Goal: Check status: Check status

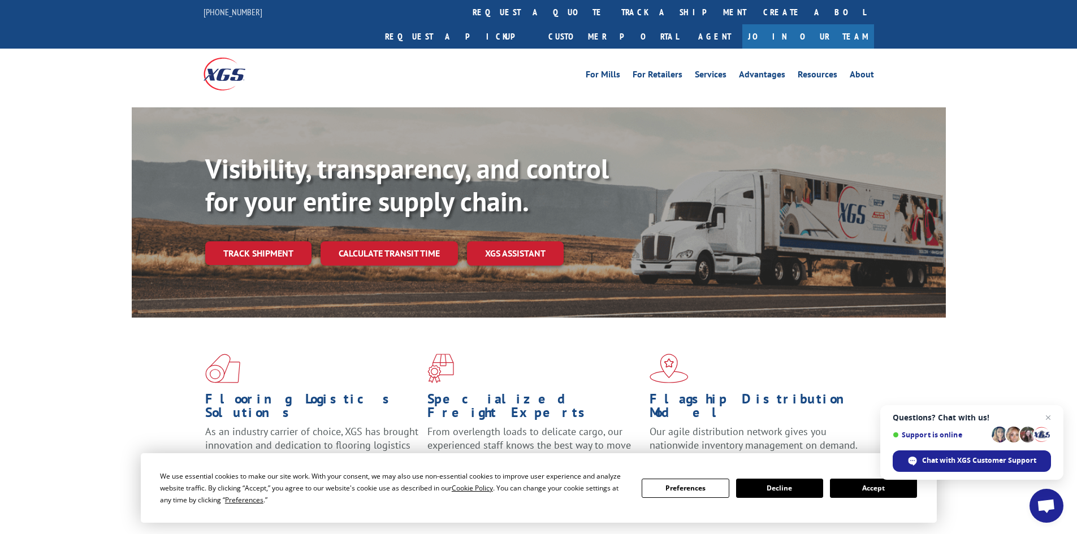
click at [613, 15] on link "track a shipment" at bounding box center [684, 12] width 142 height 24
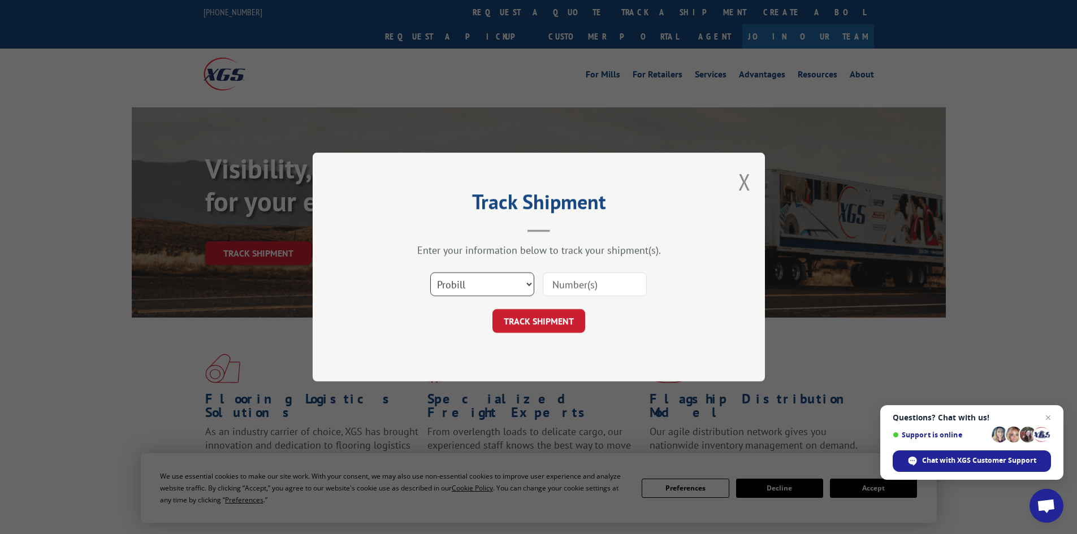
click at [482, 282] on select "Select category... Probill BOL PO" at bounding box center [482, 284] width 104 height 24
select select "bol"
click at [430, 272] on select "Select category... Probill BOL PO" at bounding box center [482, 284] width 104 height 24
click at [581, 289] on input at bounding box center [595, 284] width 104 height 24
paste input "7050146"
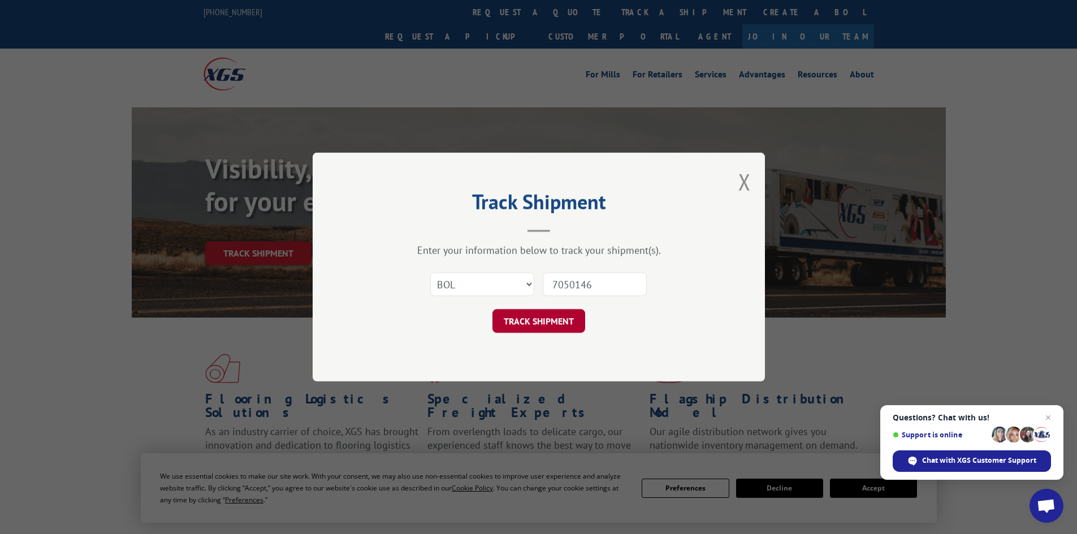
type input "7050146"
click at [550, 319] on button "TRACK SHIPMENT" at bounding box center [538, 321] width 93 height 24
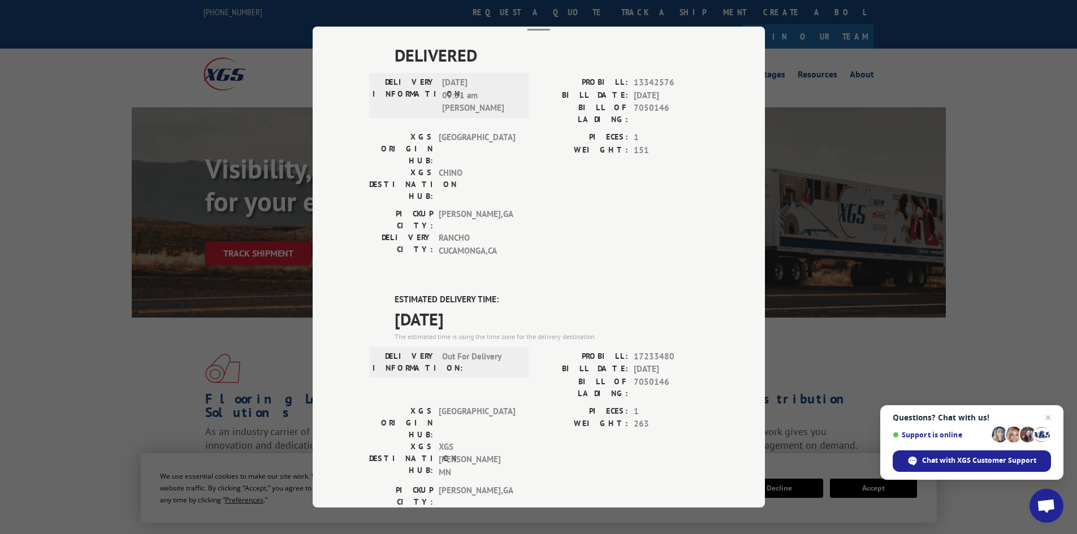
scroll to position [225, 0]
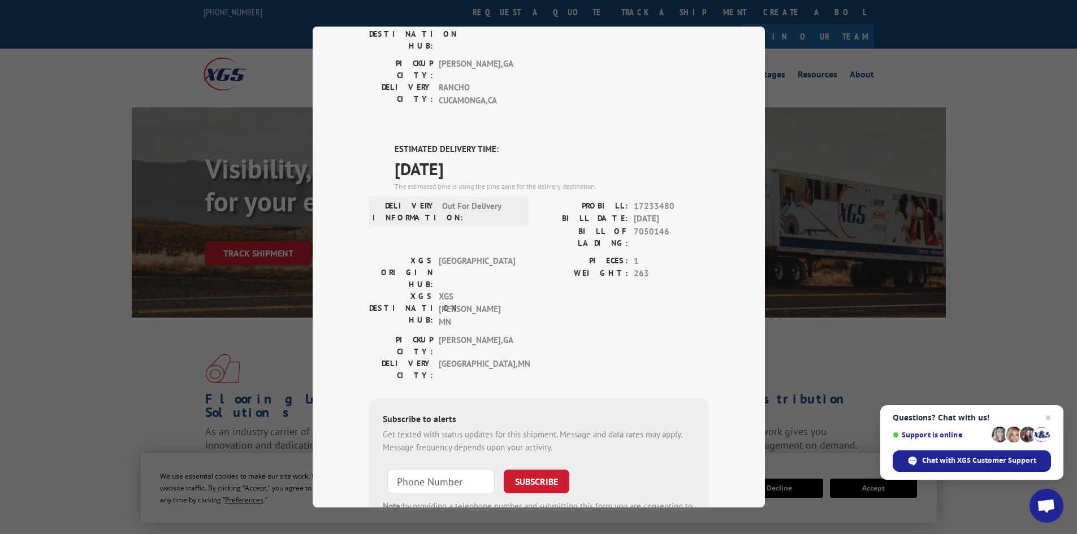
drag, startPoint x: 106, startPoint y: 35, endPoint x: 141, endPoint y: 6, distance: 45.3
click at [106, 34] on div "Track Shipment DELIVERED DELIVERY INFORMATION: [DATE] 09:51 am [PERSON_NAME]: 1…" at bounding box center [538, 267] width 1077 height 534
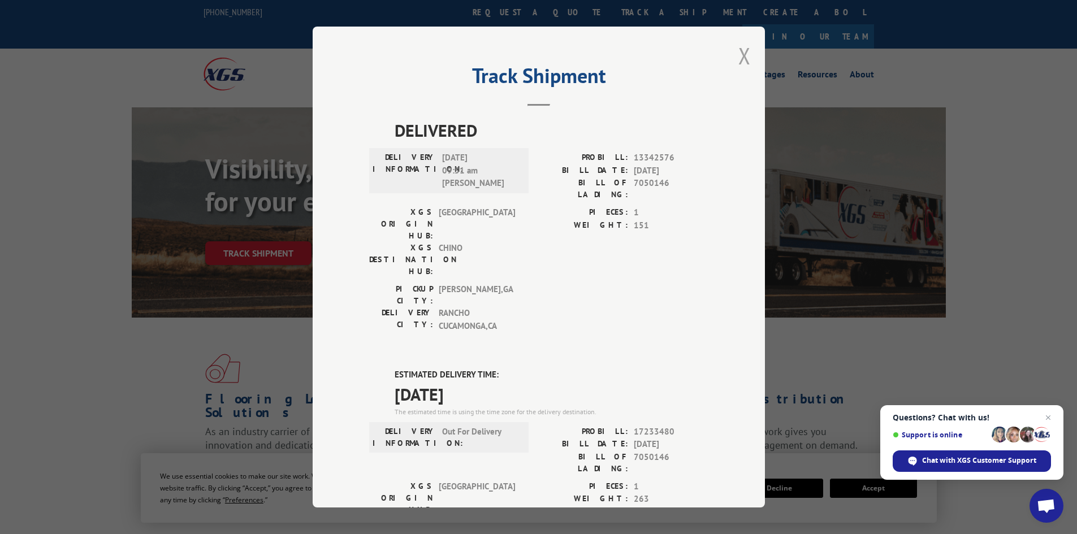
click at [741, 57] on button "Close modal" at bounding box center [744, 56] width 12 height 30
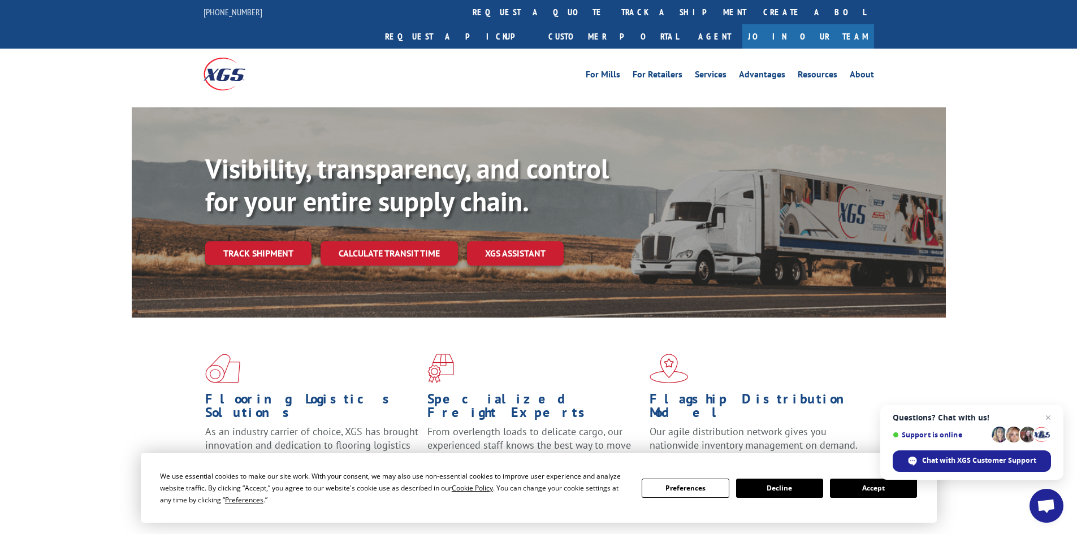
click at [613, 12] on link "track a shipment" at bounding box center [684, 12] width 142 height 24
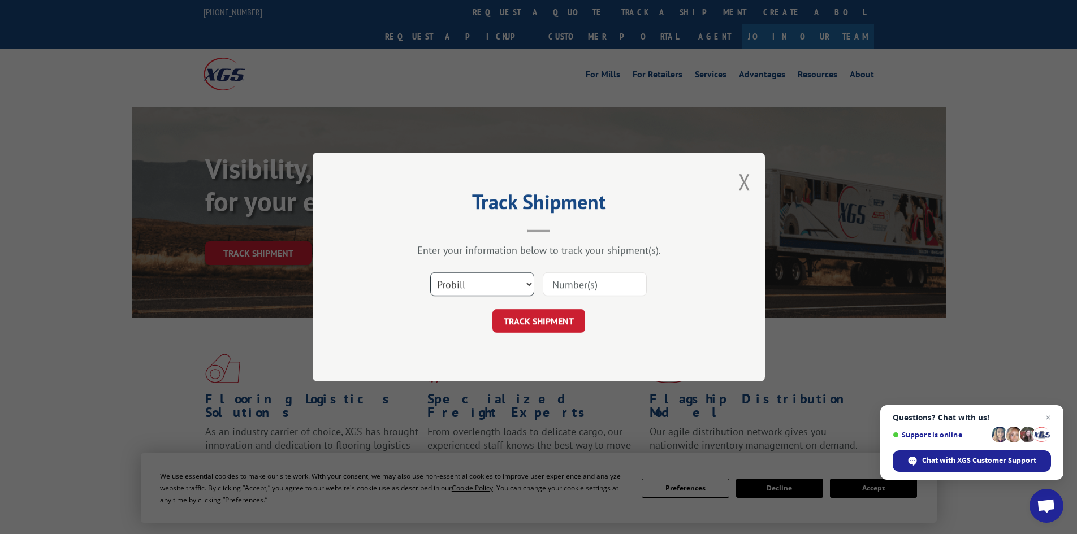
click at [489, 277] on select "Select category... Probill BOL PO" at bounding box center [482, 284] width 104 height 24
select select "bol"
click at [430, 272] on select "Select category... Probill BOL PO" at bounding box center [482, 284] width 104 height 24
click at [611, 292] on input at bounding box center [595, 284] width 104 height 24
paste input "5522322"
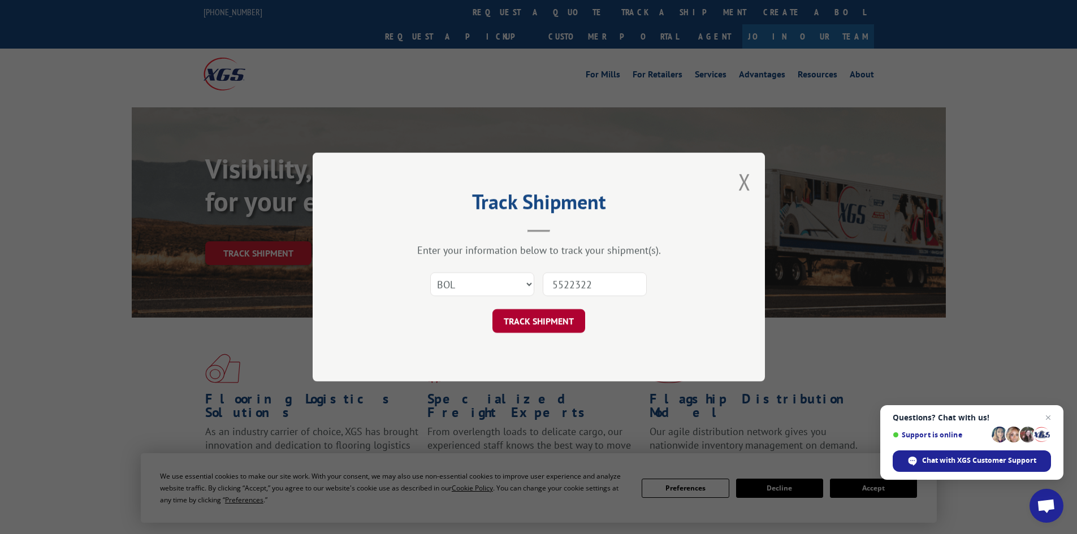
type input "5522322"
click at [533, 321] on button "TRACK SHIPMENT" at bounding box center [538, 321] width 93 height 24
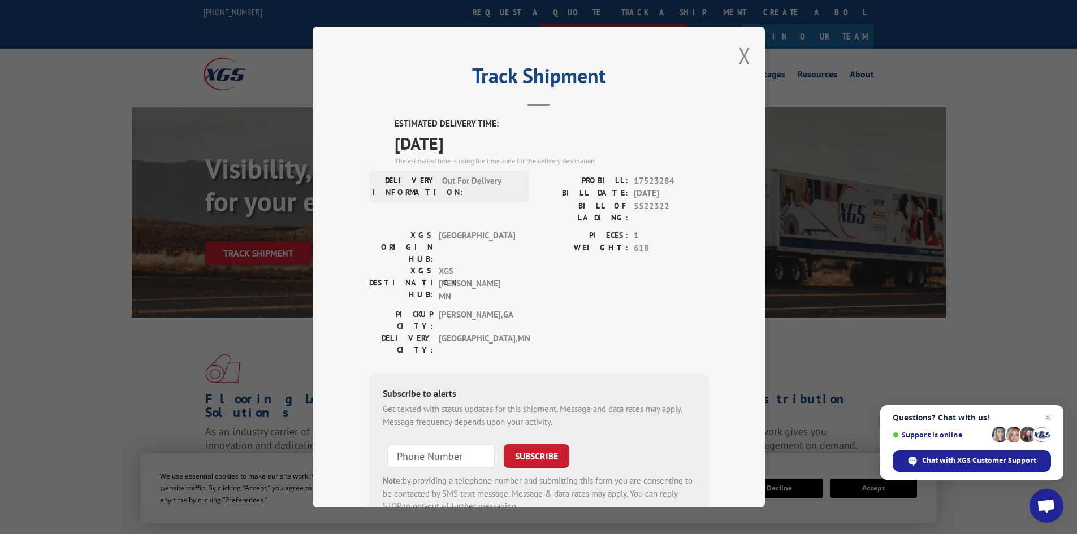
drag, startPoint x: 742, startPoint y: 54, endPoint x: 715, endPoint y: 4, distance: 57.1
click at [741, 53] on button "Close modal" at bounding box center [744, 56] width 12 height 30
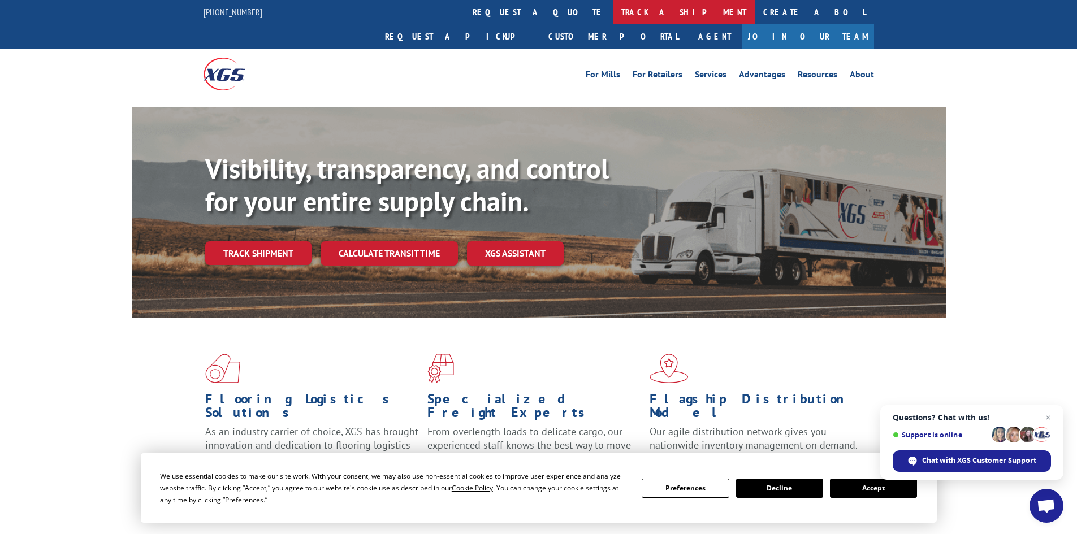
click at [613, 8] on link "track a shipment" at bounding box center [684, 12] width 142 height 24
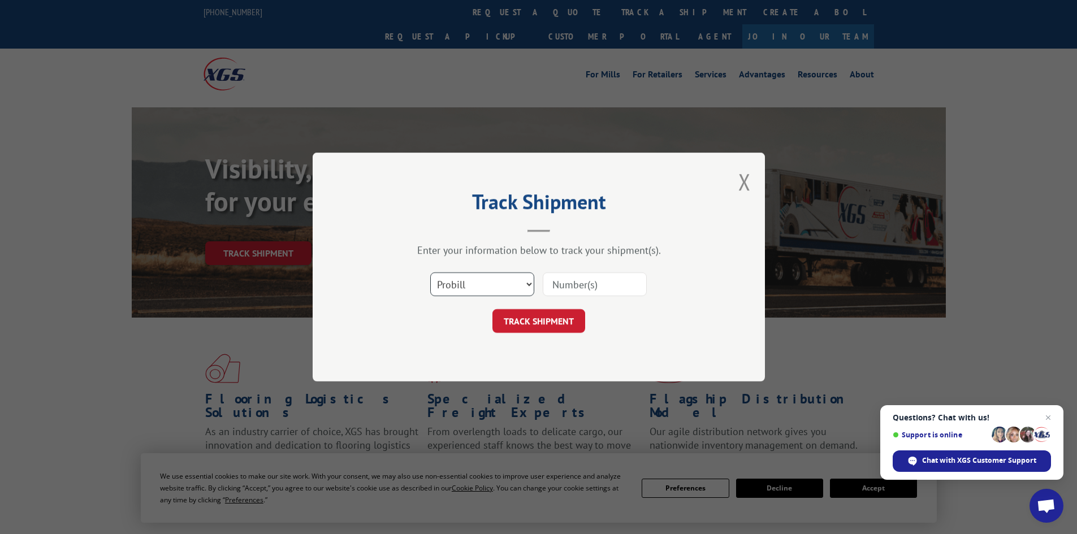
click at [463, 286] on select "Select category... Probill BOL PO" at bounding box center [482, 284] width 104 height 24
select select "bol"
click at [430, 272] on select "Select category... Probill BOL PO" at bounding box center [482, 284] width 104 height 24
click at [591, 277] on input at bounding box center [595, 284] width 104 height 24
paste input "7052485"
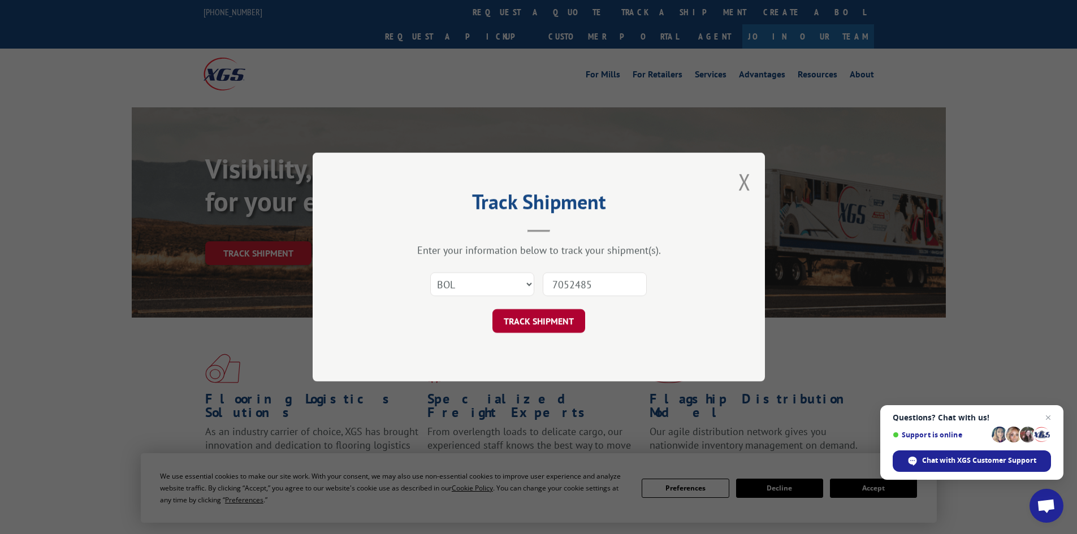
type input "7052485"
click at [542, 324] on button "TRACK SHIPMENT" at bounding box center [538, 321] width 93 height 24
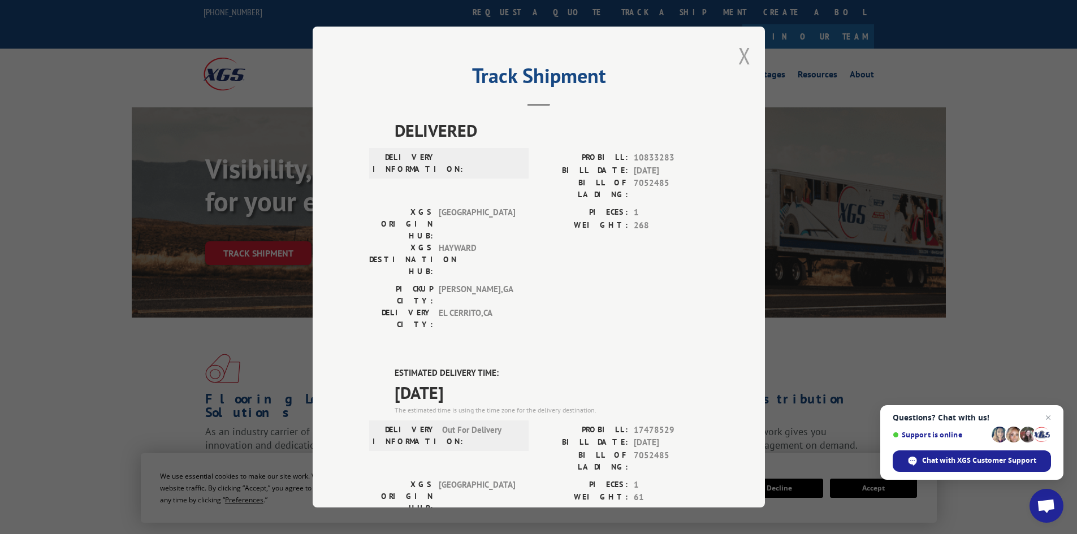
drag, startPoint x: 738, startPoint y: 57, endPoint x: 697, endPoint y: 58, distance: 41.3
click at [738, 57] on button "Close modal" at bounding box center [744, 56] width 12 height 30
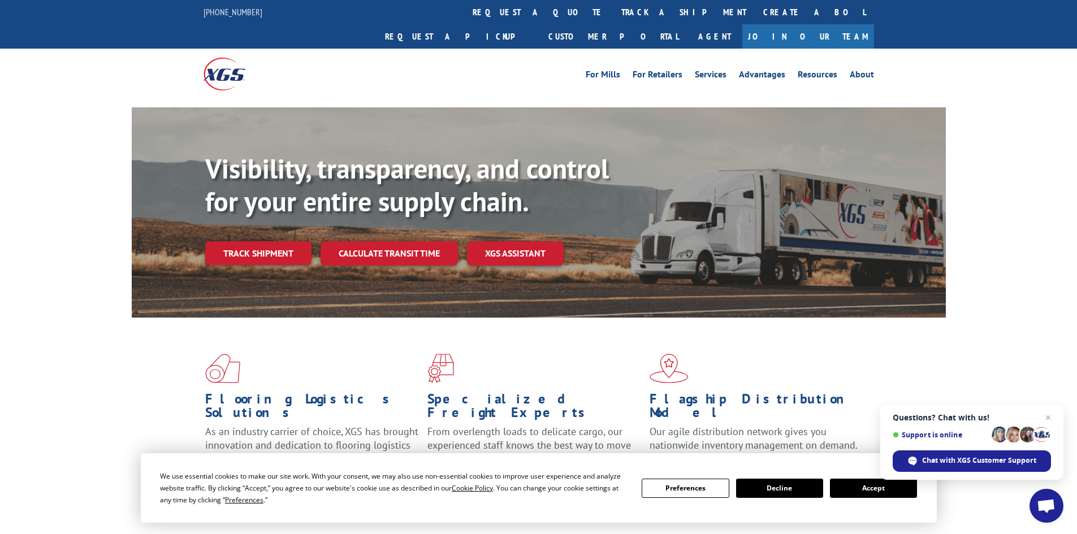
click at [613, 6] on link "track a shipment" at bounding box center [684, 12] width 142 height 24
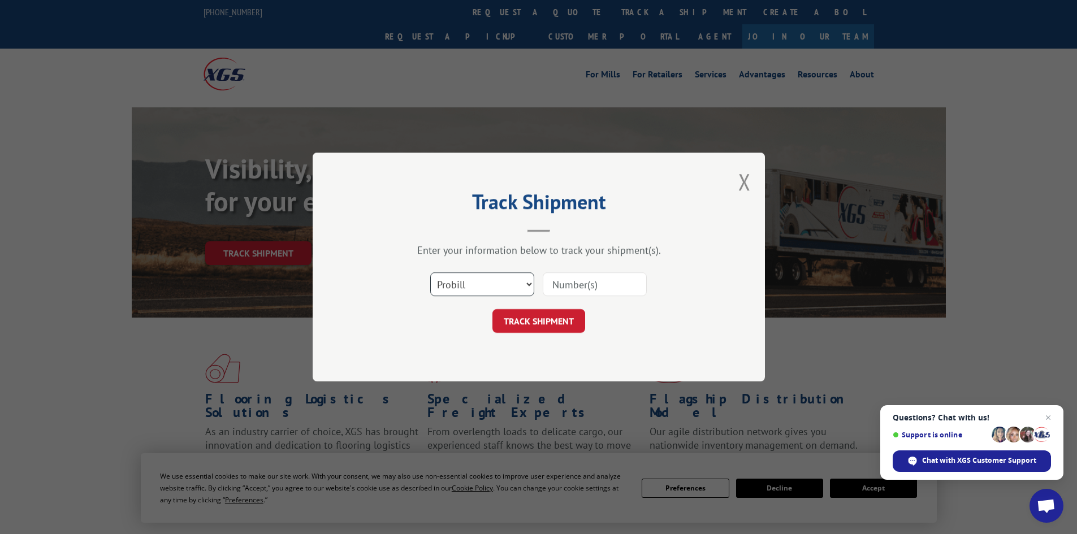
click at [494, 290] on select "Select category... Probill BOL PO" at bounding box center [482, 284] width 104 height 24
select select "bol"
click at [430, 272] on select "Select category... Probill BOL PO" at bounding box center [482, 284] width 104 height 24
click at [592, 286] on input at bounding box center [595, 284] width 104 height 24
paste input "7052487"
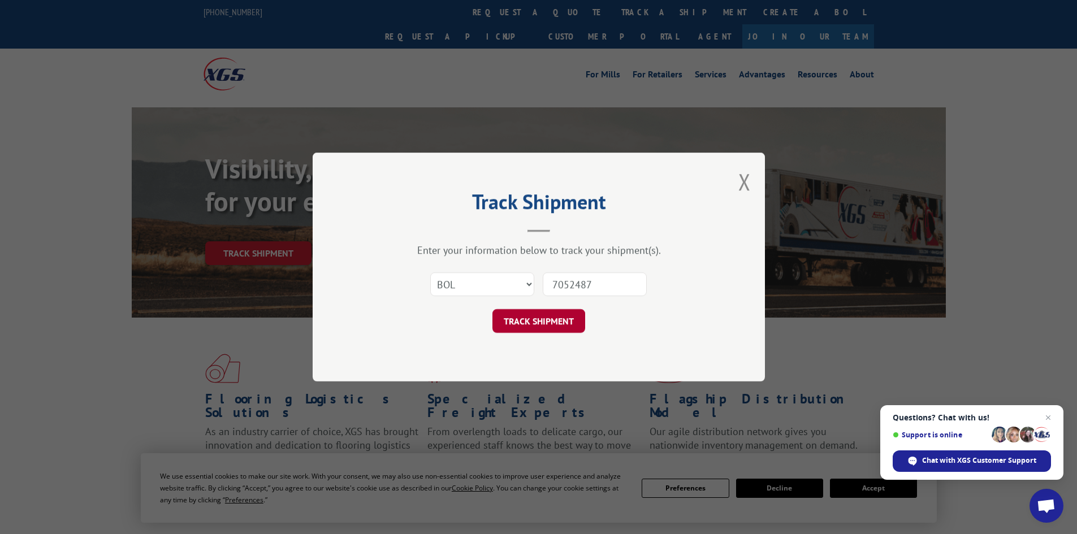
type input "7052487"
click at [553, 319] on button "TRACK SHIPMENT" at bounding box center [538, 321] width 93 height 24
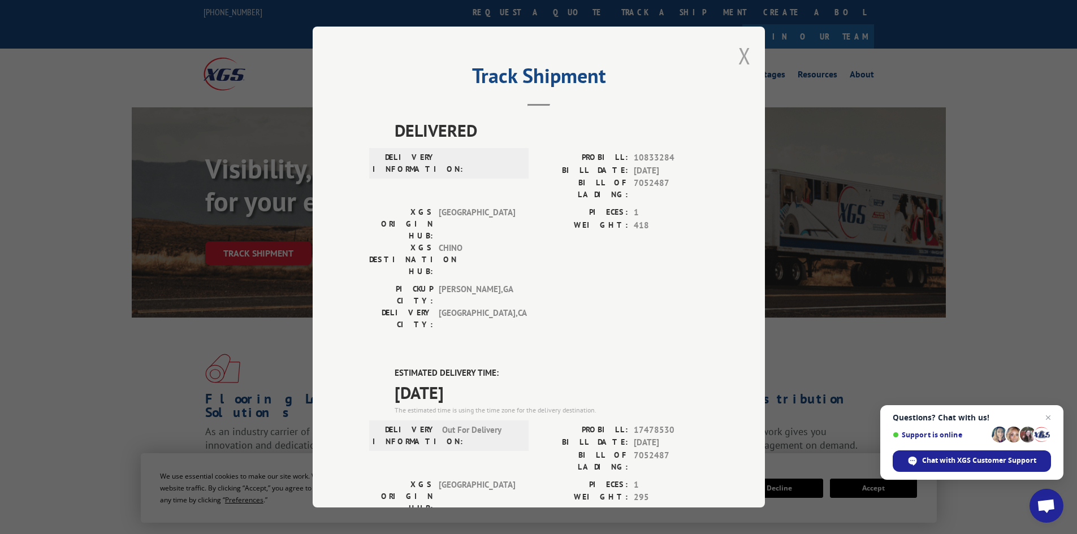
click at [740, 49] on button "Close modal" at bounding box center [744, 56] width 12 height 30
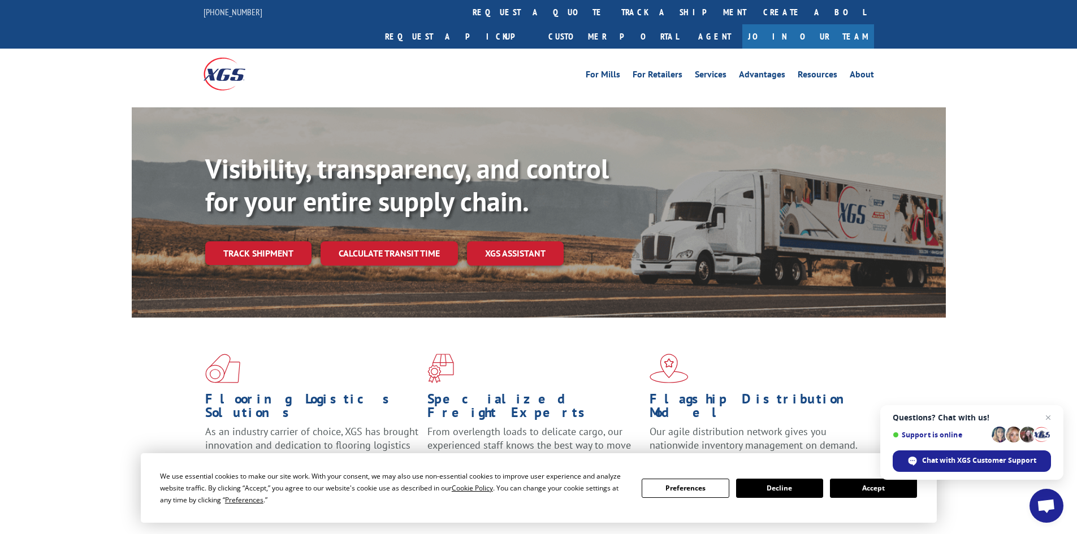
click at [613, 5] on link "track a shipment" at bounding box center [684, 12] width 142 height 24
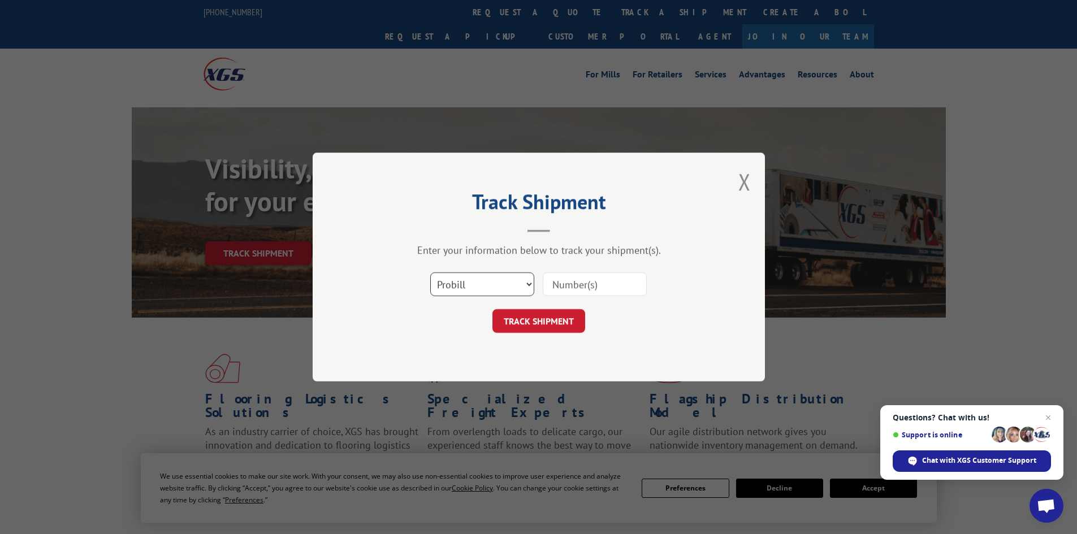
click at [513, 289] on select "Select category... Probill BOL PO" at bounding box center [482, 284] width 104 height 24
select select "bol"
click at [430, 272] on select "Select category... Probill BOL PO" at bounding box center [482, 284] width 104 height 24
click at [578, 279] on input at bounding box center [595, 284] width 104 height 24
paste input "7057407"
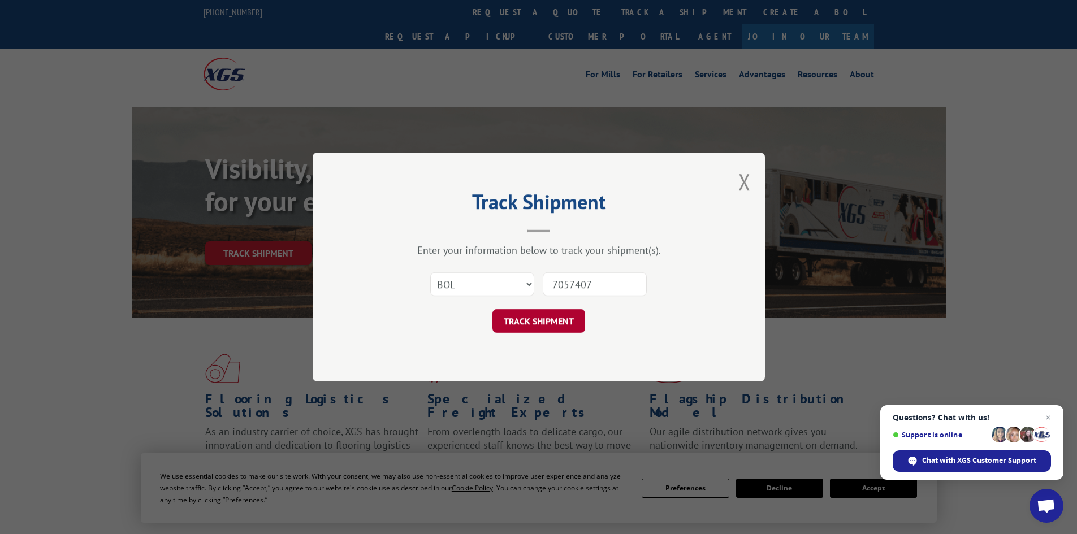
type input "7057407"
click at [547, 320] on button "TRACK SHIPMENT" at bounding box center [538, 321] width 93 height 24
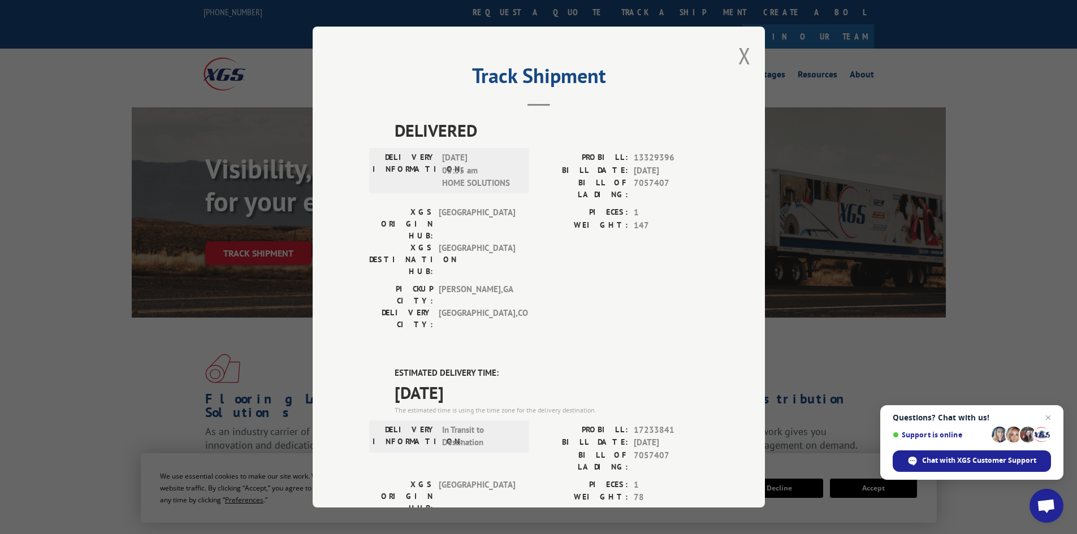
drag, startPoint x: 301, startPoint y: 336, endPoint x: 650, endPoint y: 268, distance: 355.8
click at [650, 283] on div "PICKUP CITY: [GEOGRAPHIC_DATA] , [GEOGRAPHIC_DATA]: [GEOGRAPHIC_DATA] , [GEOGRA…" at bounding box center [538, 309] width 339 height 53
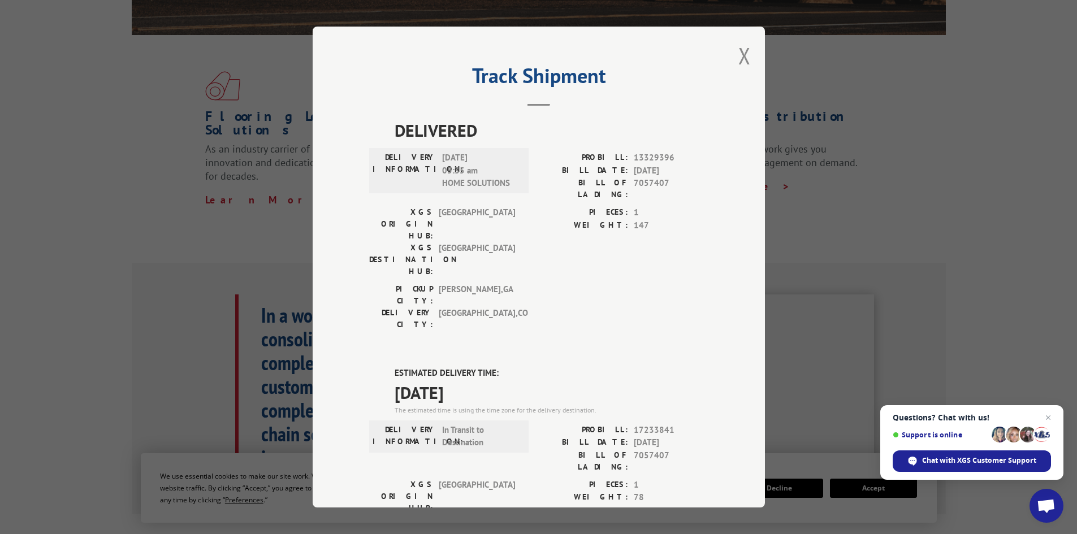
click at [732, 57] on div "Track Shipment DELIVERED DELIVERY INFORMATION: [DATE] 05:35 am HOME SOLUTIONS P…" at bounding box center [539, 267] width 452 height 481
click at [383, 150] on div "DELIVERY INFORMATION: [DATE] 05:35 am HOME SOLUTIONS" at bounding box center [448, 170] width 159 height 45
click at [150, 259] on div "Track Shipment DELIVERED DELIVERY INFORMATION: [DATE] 05:35 am HOME SOLUTIONS P…" at bounding box center [538, 267] width 1077 height 534
click at [738, 55] on button "Close modal" at bounding box center [744, 56] width 12 height 30
